Goal: Transaction & Acquisition: Purchase product/service

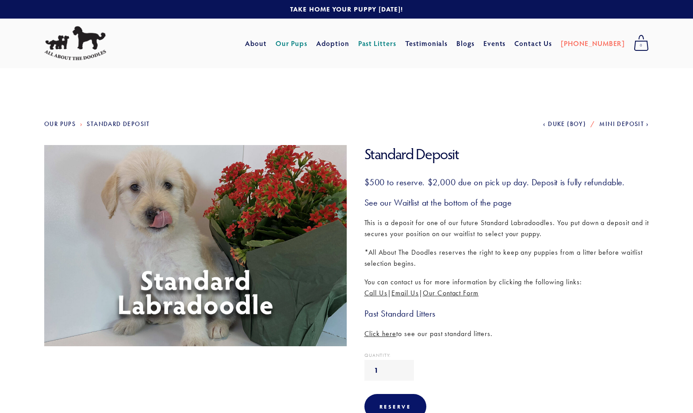
click at [308, 44] on link "Our Pups" at bounding box center [292, 43] width 32 height 16
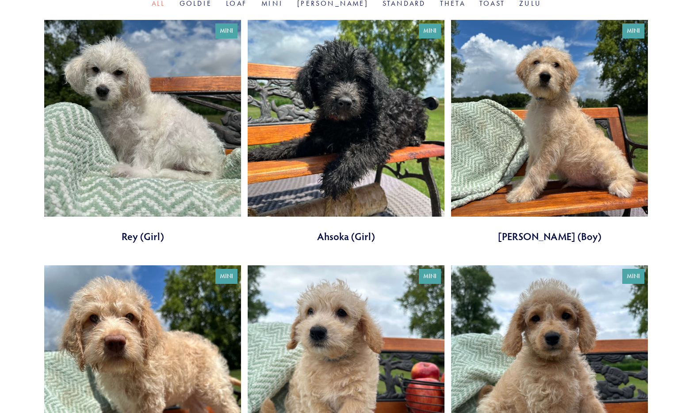
scroll to position [327, 0]
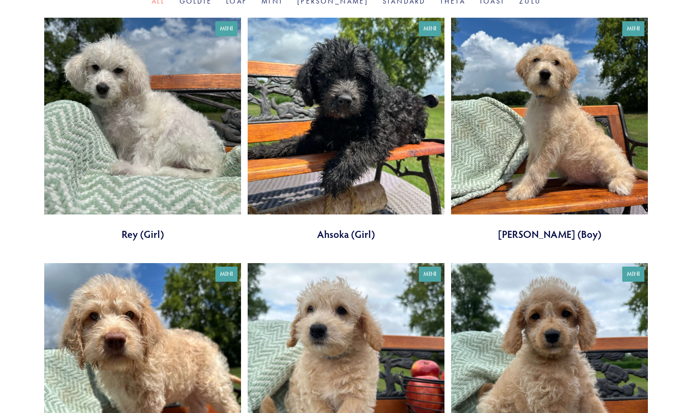
click at [563, 116] on link at bounding box center [549, 129] width 197 height 223
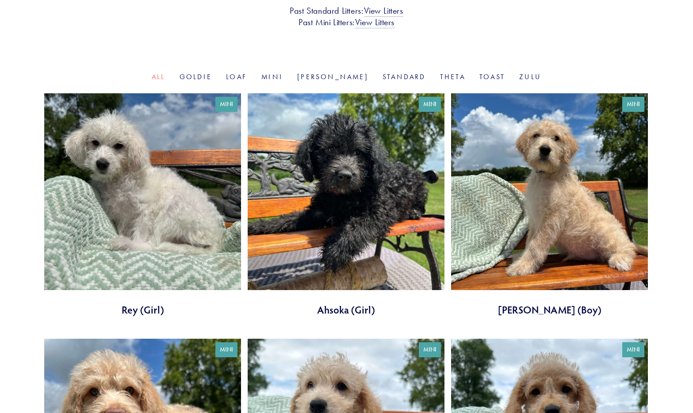
scroll to position [0, 0]
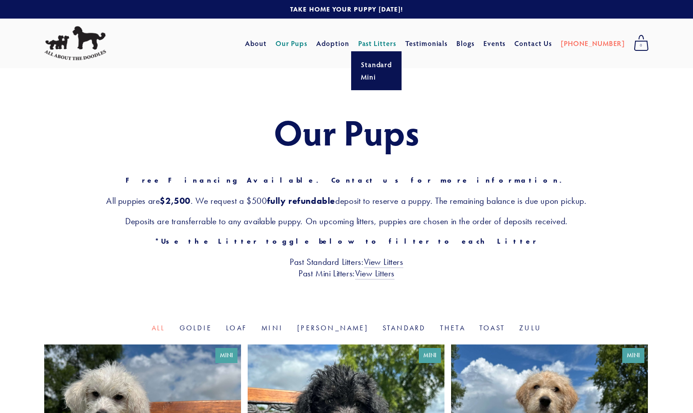
click at [396, 42] on link "Past Litters" at bounding box center [377, 42] width 38 height 9
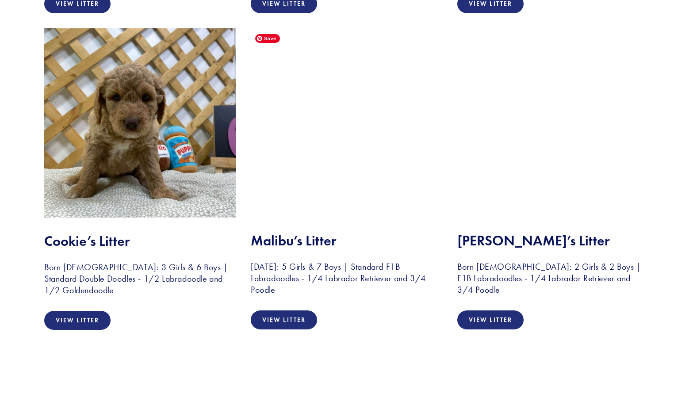
scroll to position [1808, 0]
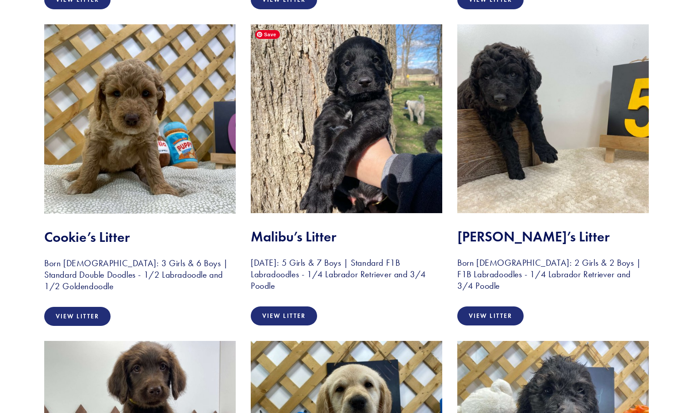
click at [331, 157] on img at bounding box center [347, 118] width 192 height 189
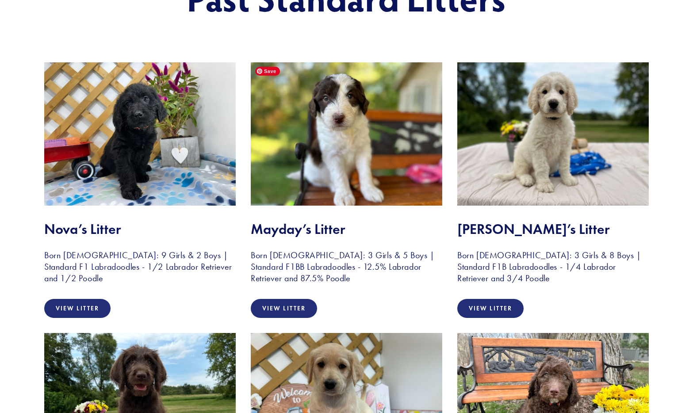
scroll to position [0, 0]
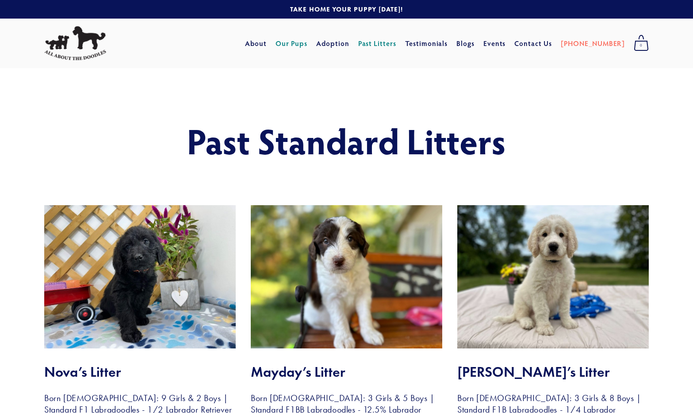
click at [308, 45] on link "Our Pups" at bounding box center [292, 43] width 32 height 16
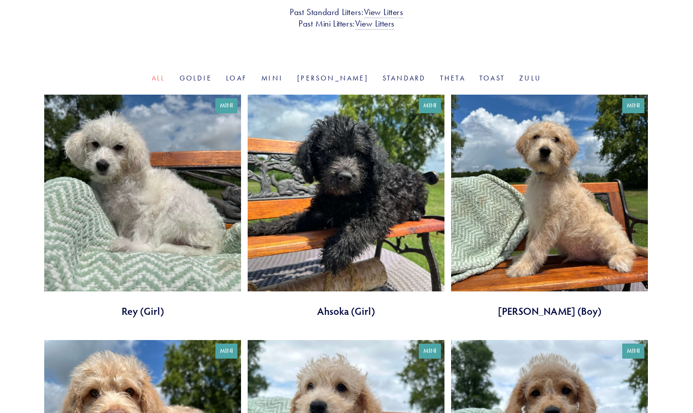
scroll to position [251, 0]
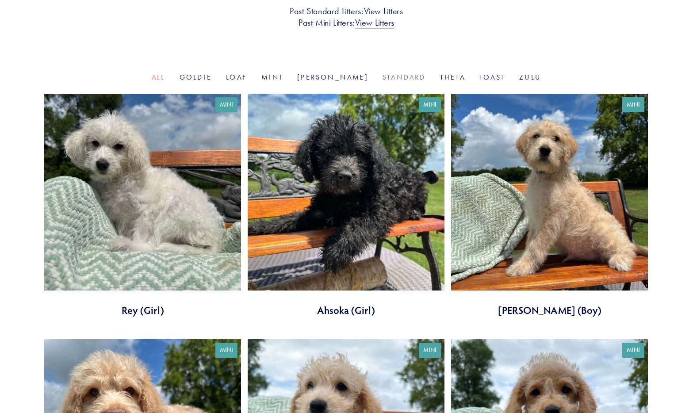
click at [383, 76] on link "Standard" at bounding box center [404, 77] width 43 height 8
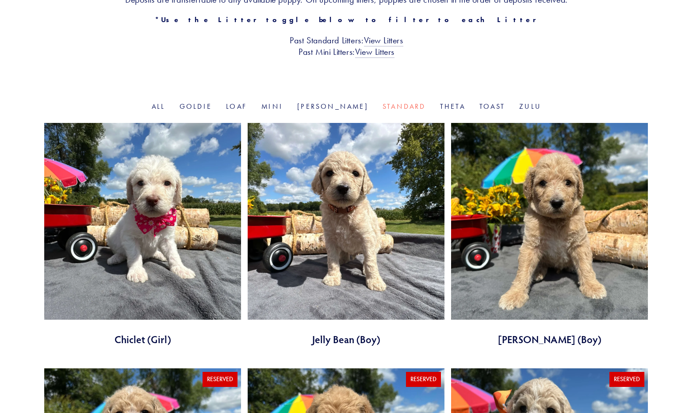
scroll to position [225, 0]
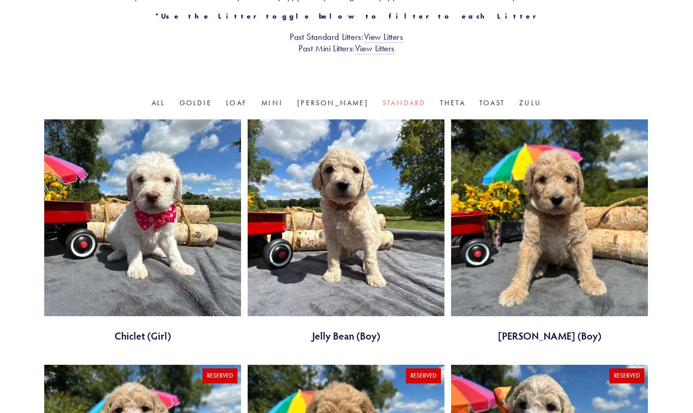
click at [384, 161] on link at bounding box center [346, 230] width 197 height 223
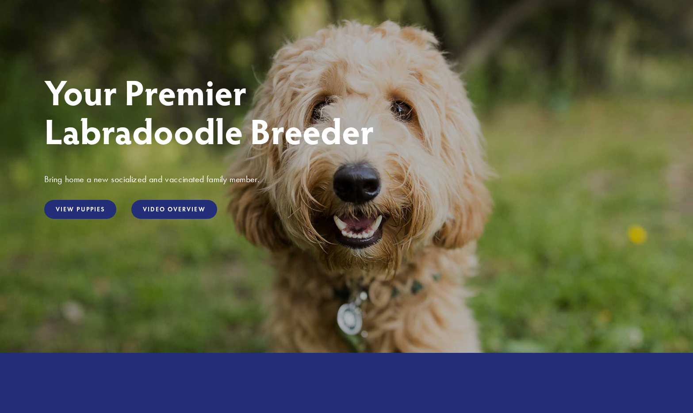
scroll to position [83, 0]
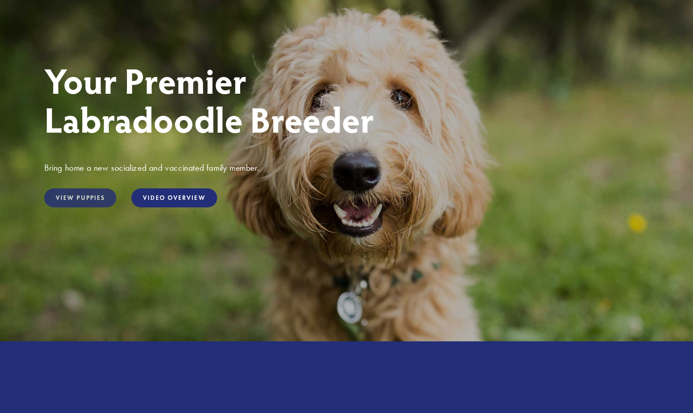
click at [89, 195] on link "View Puppies" at bounding box center [80, 198] width 72 height 19
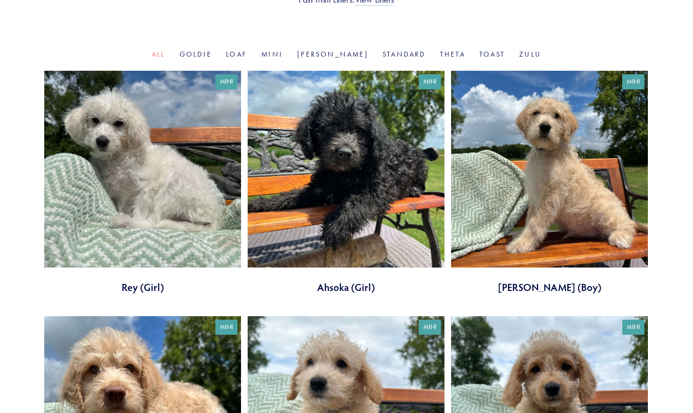
scroll to position [276, 0]
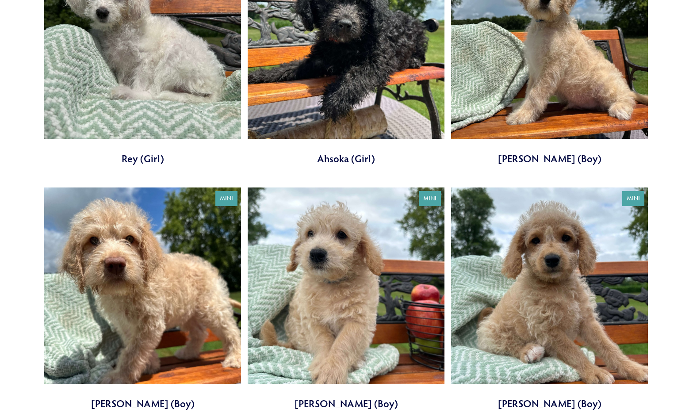
click at [577, 87] on link at bounding box center [549, 53] width 197 height 223
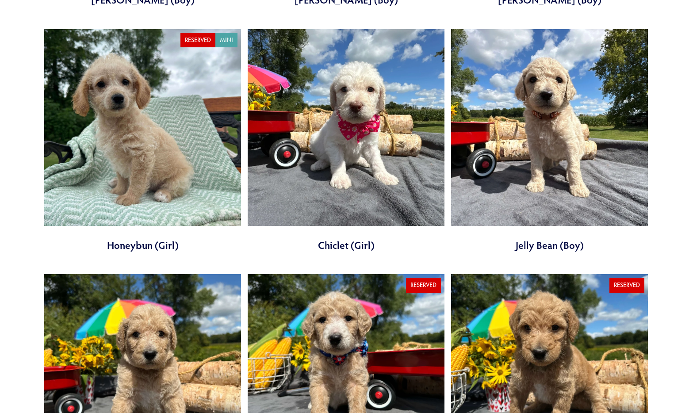
scroll to position [812, 0]
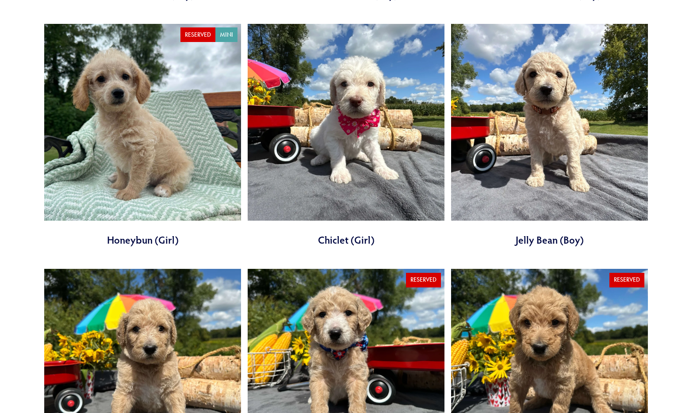
click at [509, 189] on link at bounding box center [549, 135] width 197 height 223
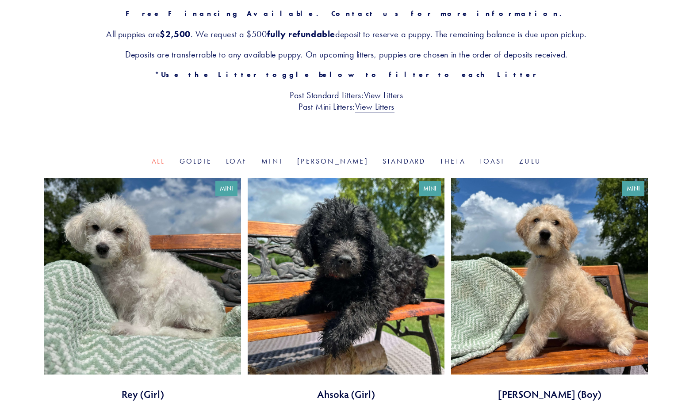
scroll to position [0, 0]
